Goal: Information Seeking & Learning: Learn about a topic

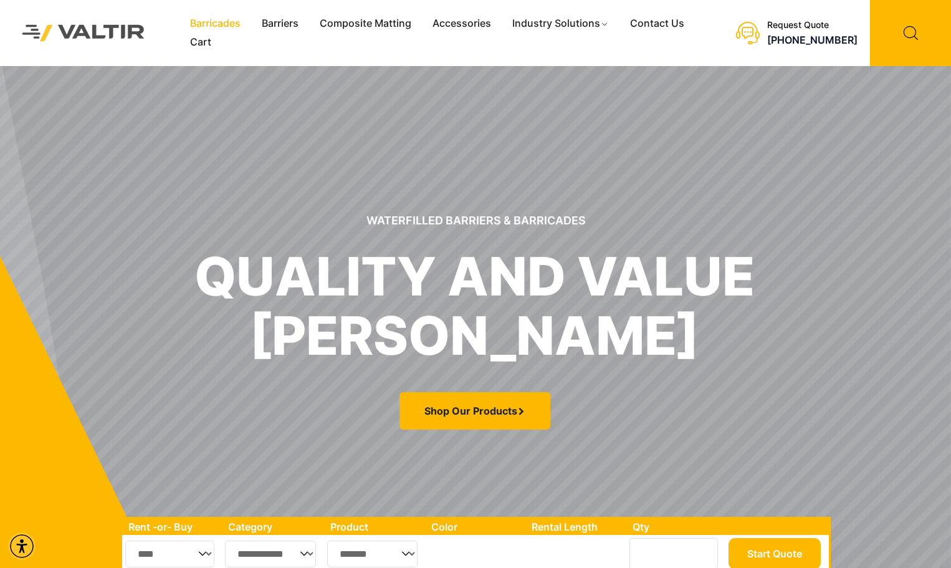
click at [219, 20] on link "Barricades" at bounding box center [216, 23] width 72 height 19
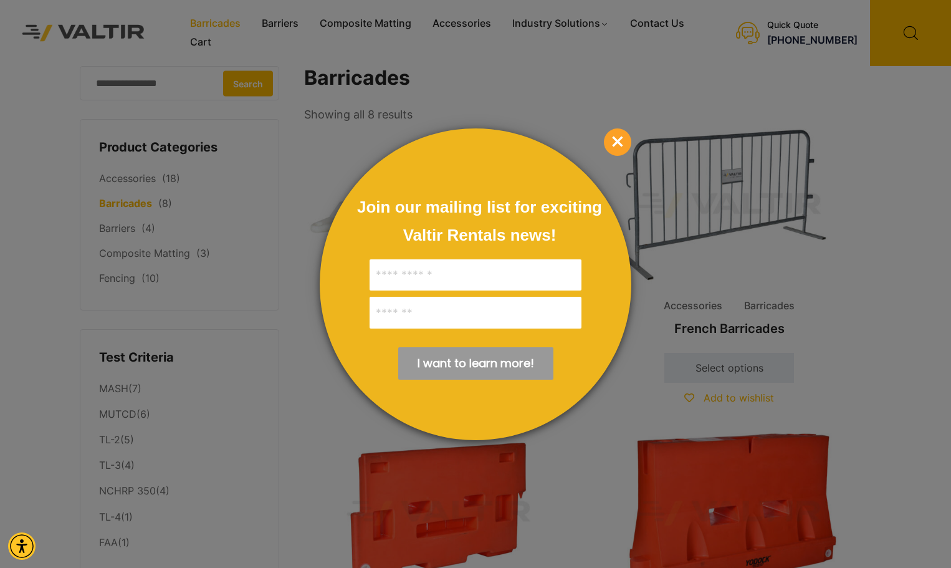
click at [286, 17] on div at bounding box center [475, 284] width 951 height 568
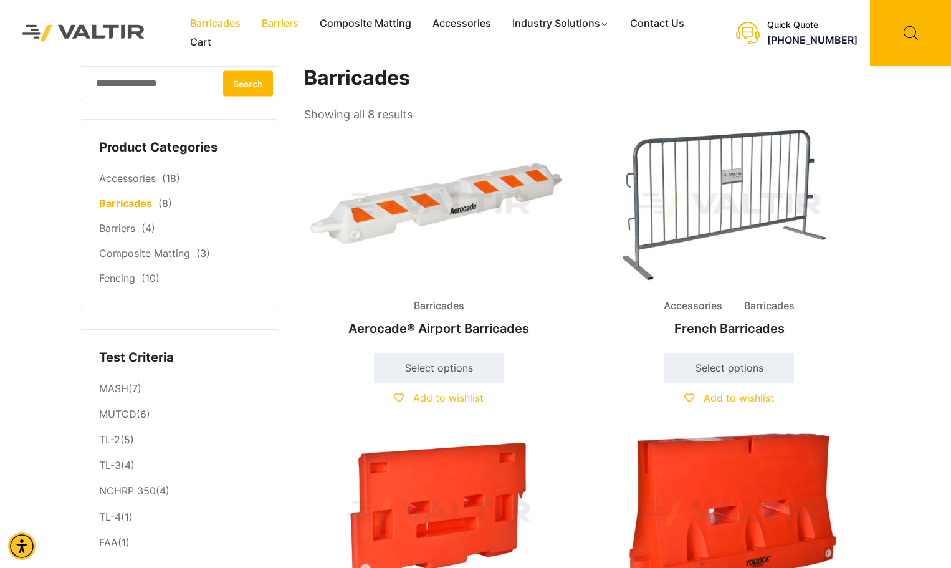
click at [292, 22] on link "Barriers" at bounding box center [280, 23] width 58 height 19
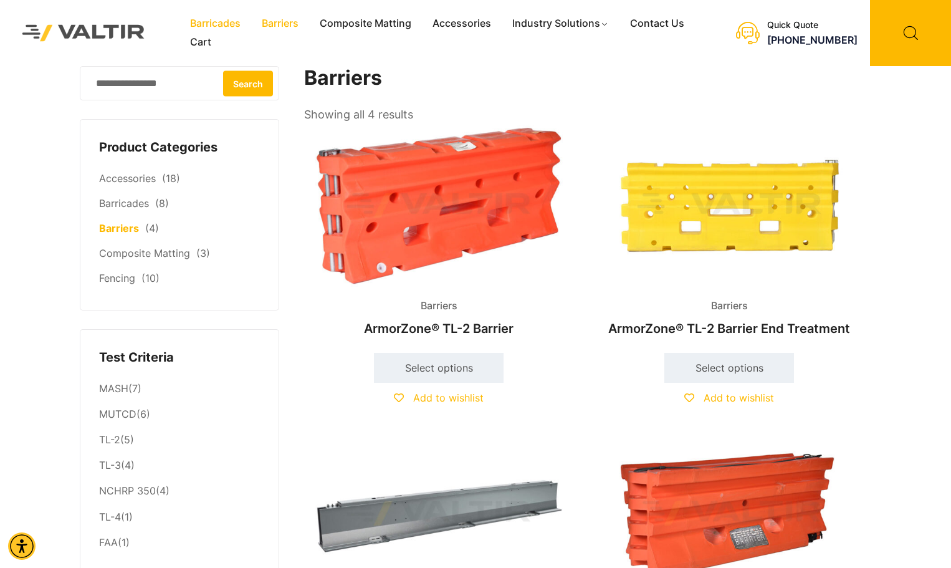
click at [214, 20] on link "Barricades" at bounding box center [216, 23] width 72 height 19
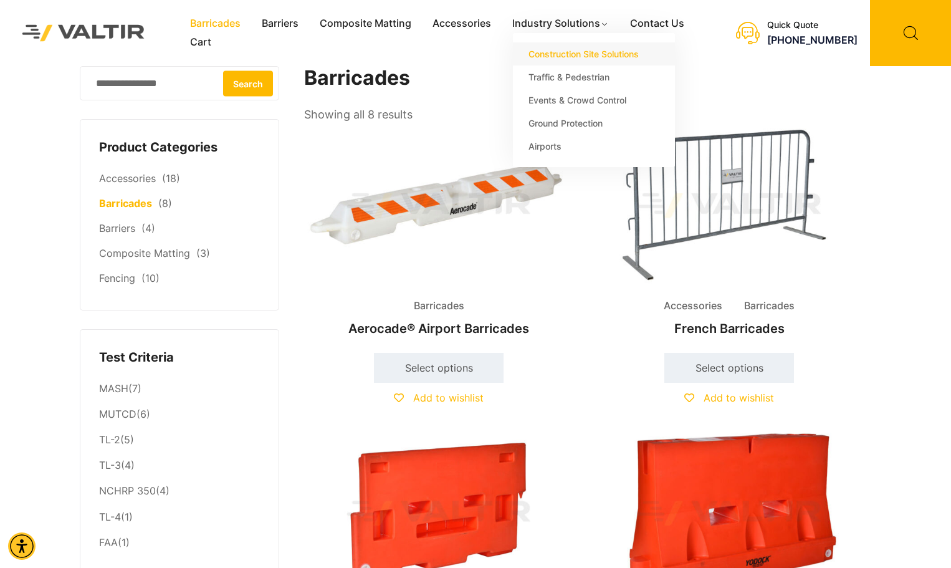
click at [570, 57] on link "Construction Site Solutions" at bounding box center [594, 53] width 162 height 23
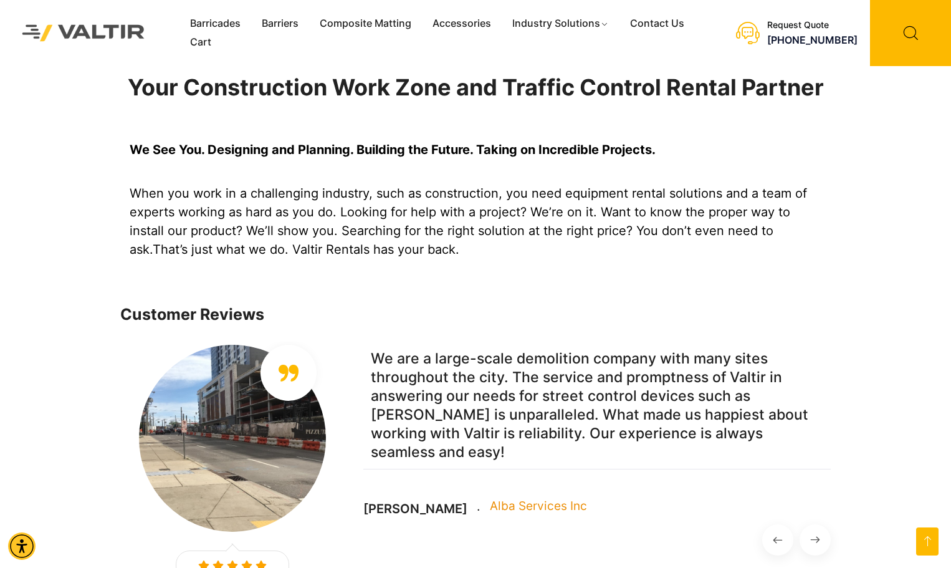
scroll to position [894, 0]
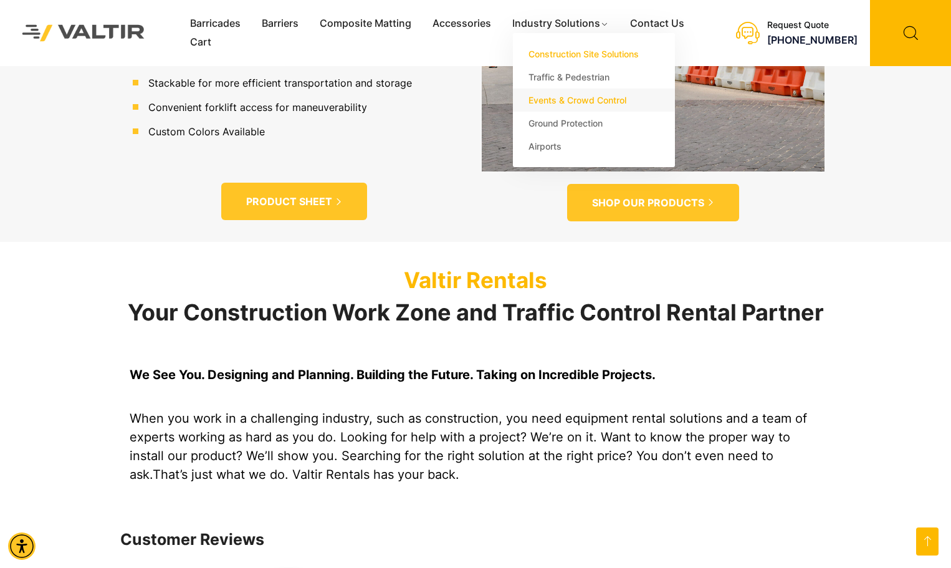
click at [564, 101] on link "Events & Crowd Control" at bounding box center [594, 100] width 162 height 23
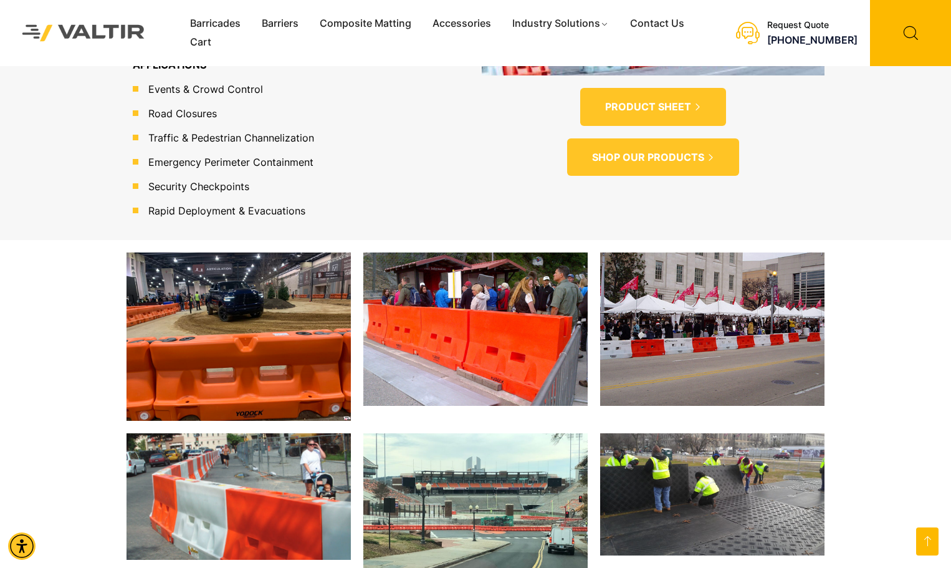
scroll to position [1184, 0]
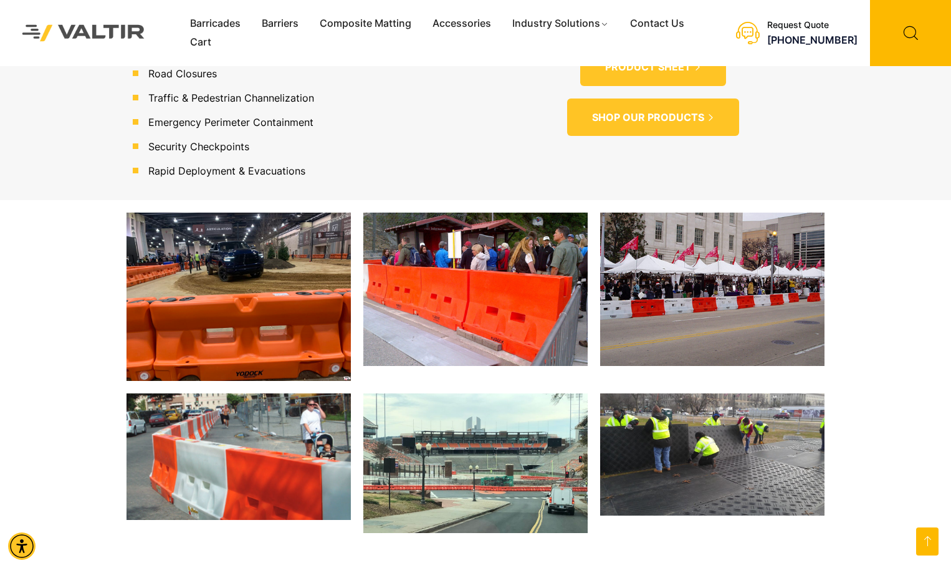
click at [503, 464] on img at bounding box center [475, 463] width 224 height 140
click at [740, 446] on img at bounding box center [712, 454] width 224 height 122
drag, startPoint x: 739, startPoint y: 446, endPoint x: 639, endPoint y: 441, distance: 100.5
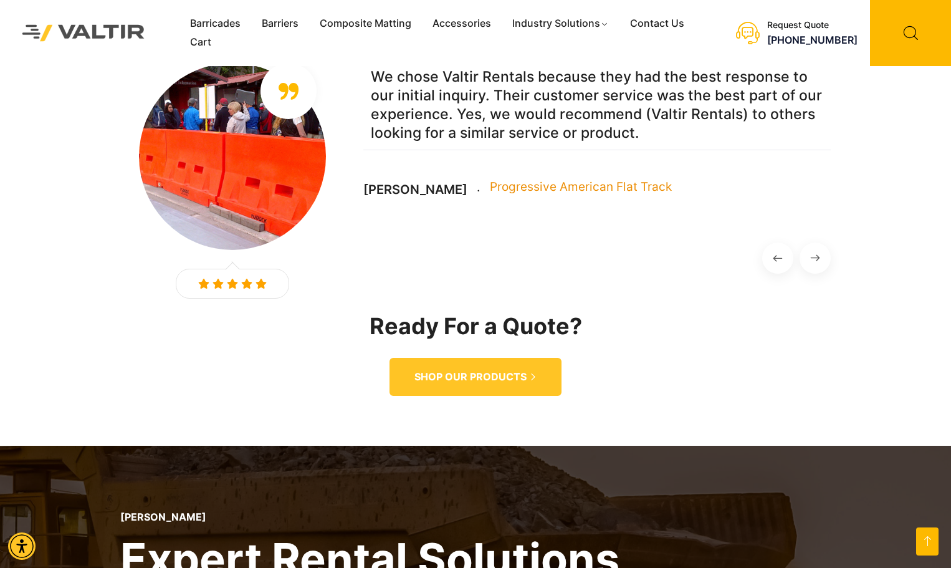
scroll to position [1746, 0]
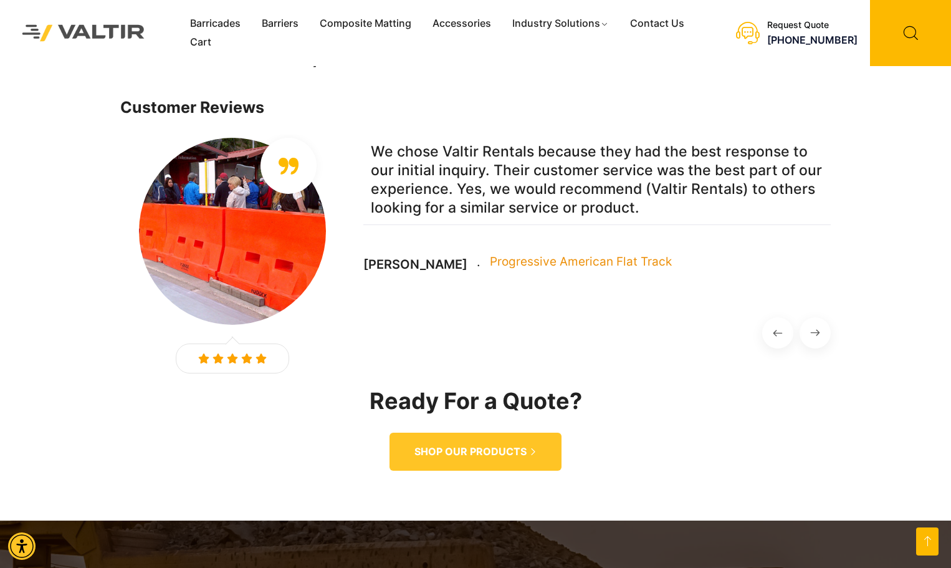
click at [887, 327] on div "Customer Reviews Previous We chose Valtir Rentals for the quality of their prod…" at bounding box center [475, 307] width 951 height 428
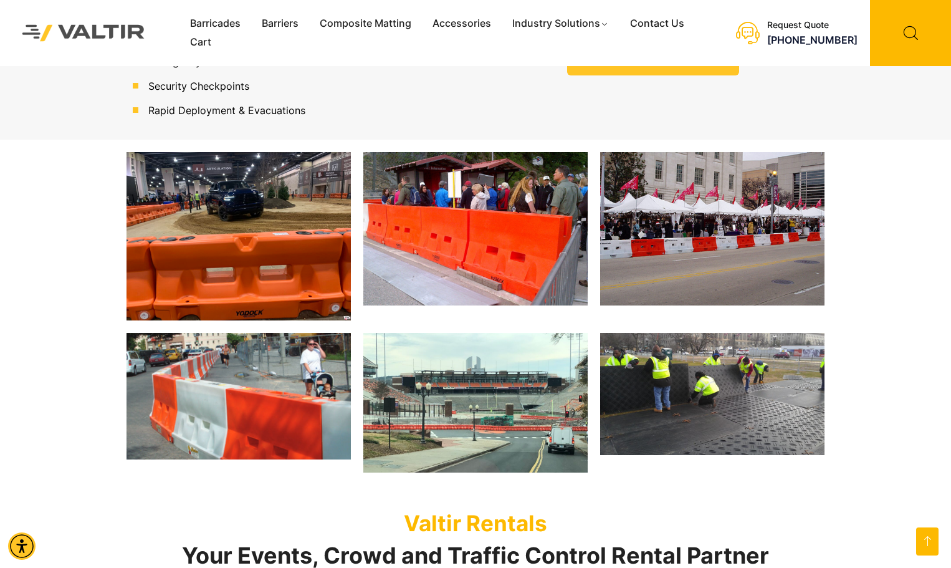
scroll to position [1247, 0]
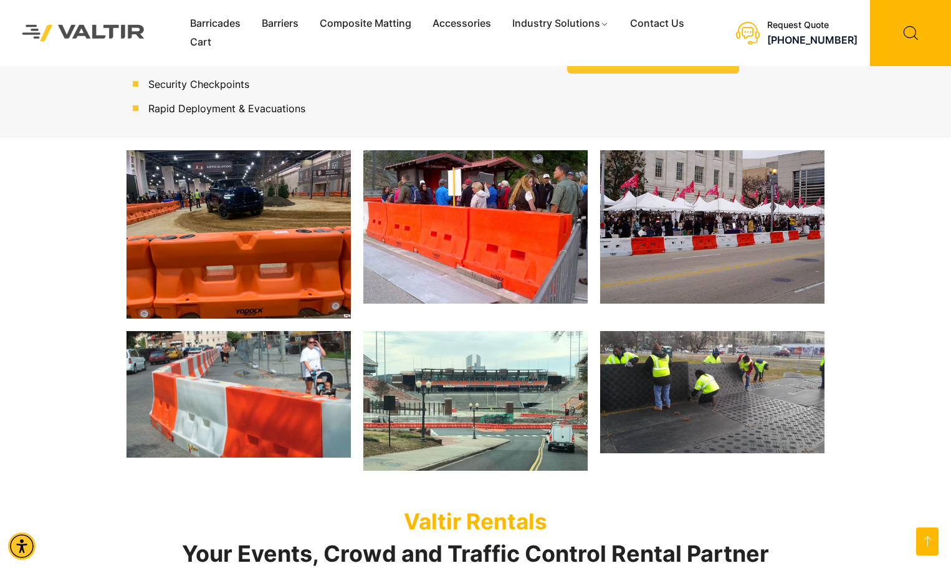
click at [468, 391] on img at bounding box center [475, 401] width 224 height 140
click at [883, 365] on div at bounding box center [475, 310] width 951 height 345
click at [697, 486] on div "Valtir Rentals Your Events, Crowd and Traffic Control Rental Partner" at bounding box center [475, 537] width 711 height 108
